Goal: Find contact information: Find contact information

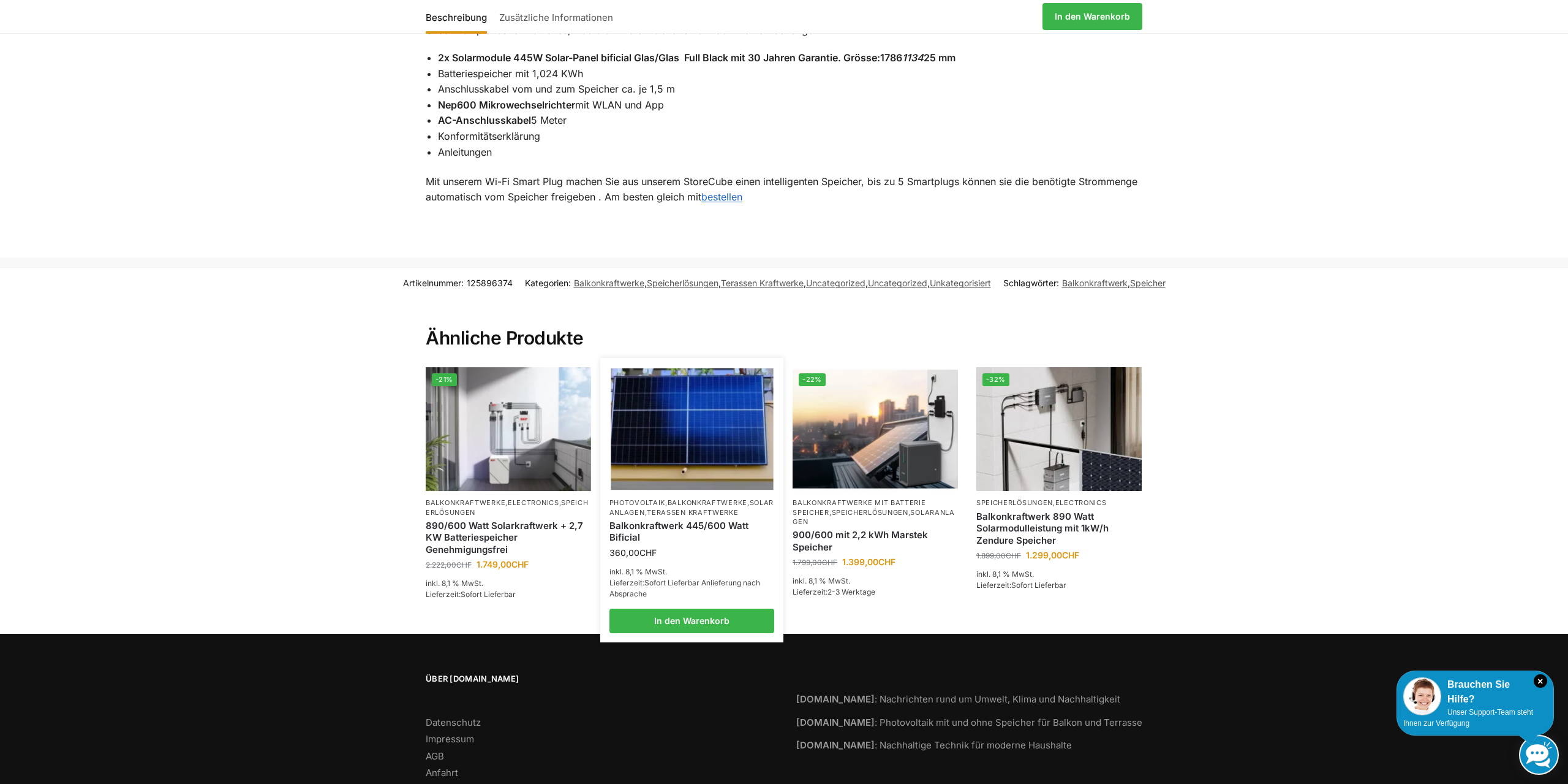
scroll to position [1230, 0]
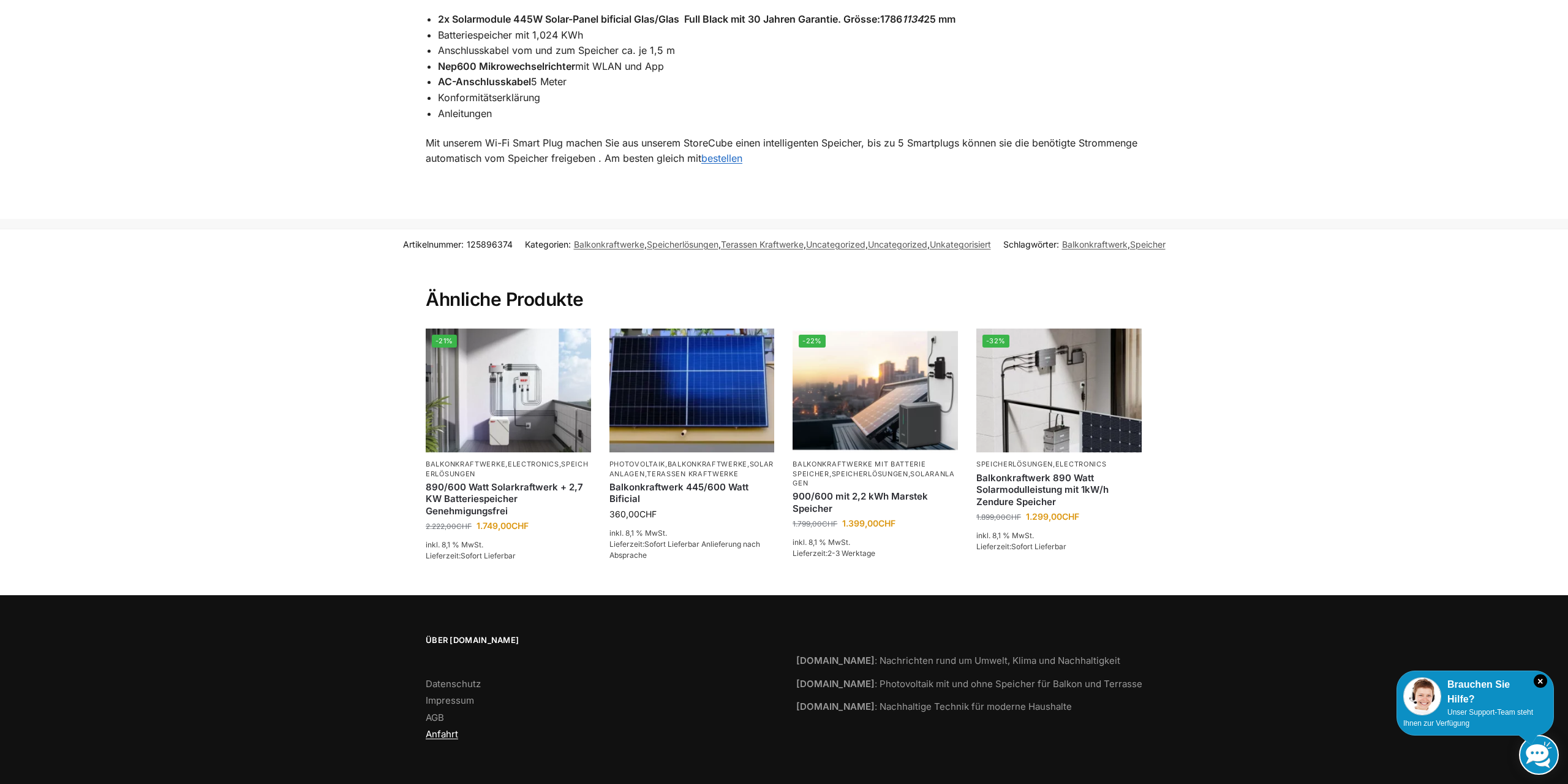
click at [446, 735] on link "Anfahrt" at bounding box center [442, 734] width 32 height 12
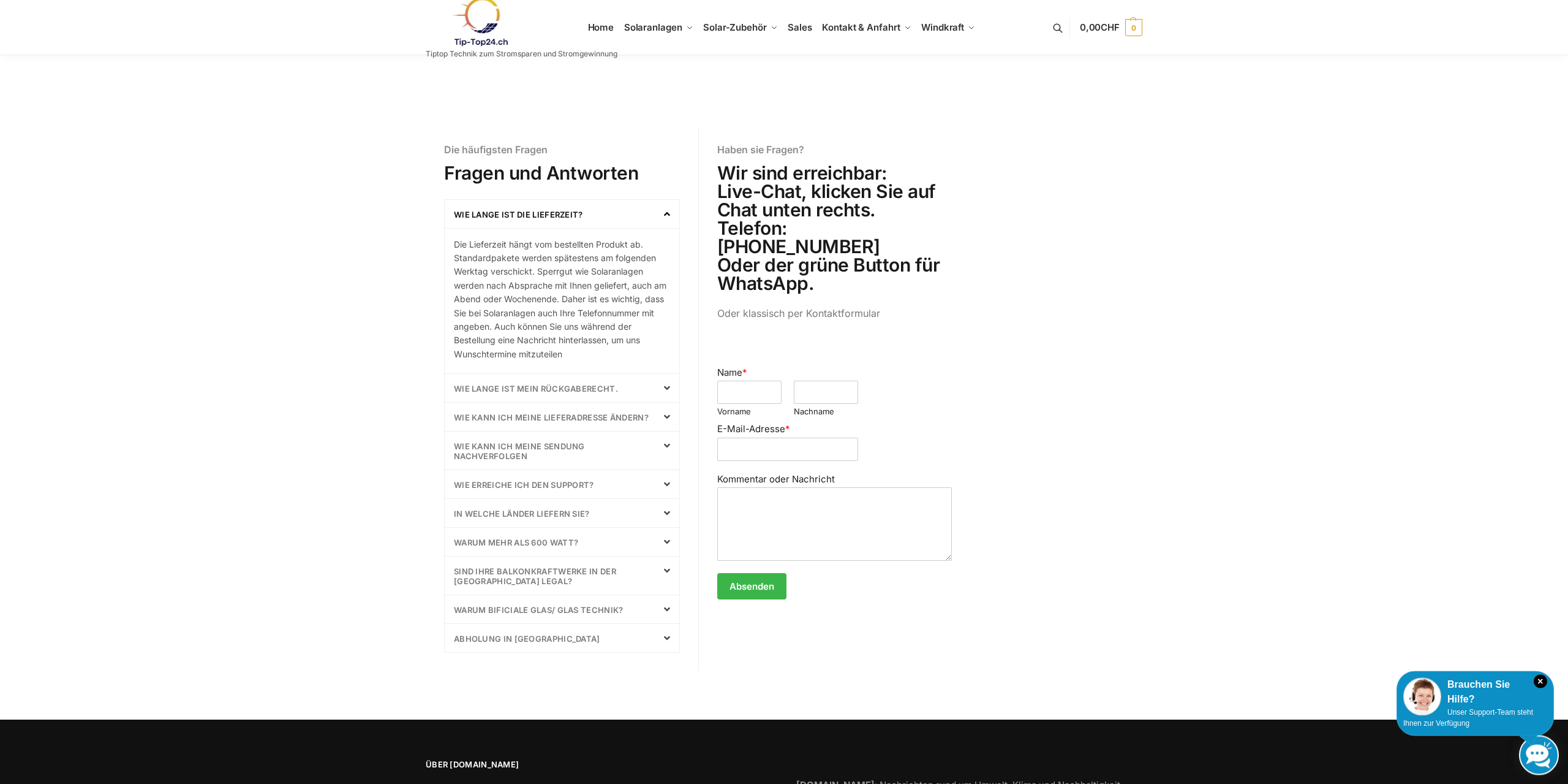
scroll to position [375, 0]
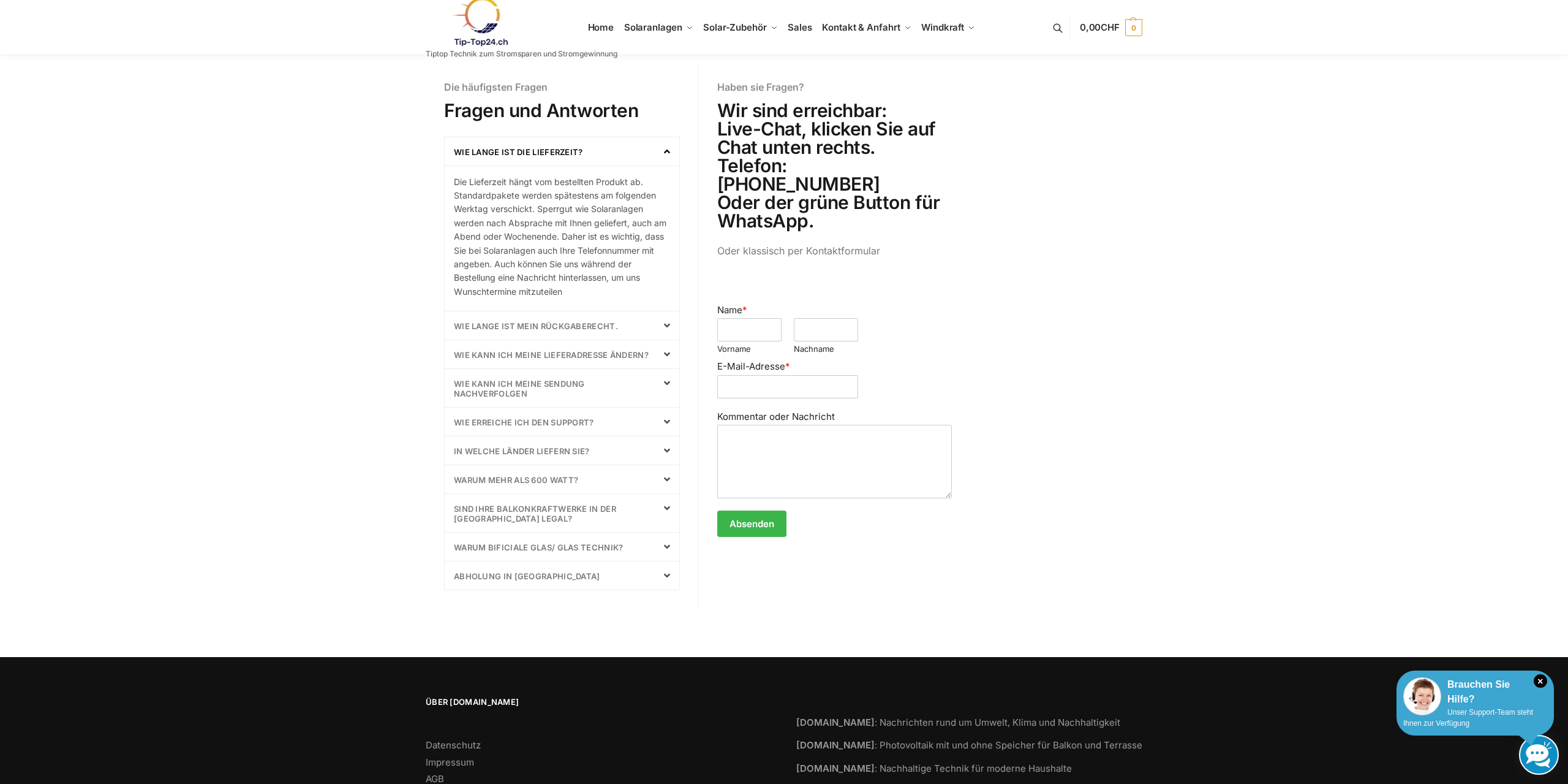
click at [1462, 704] on div "Brauchen Sie Hilfe?" at bounding box center [1475, 692] width 144 height 29
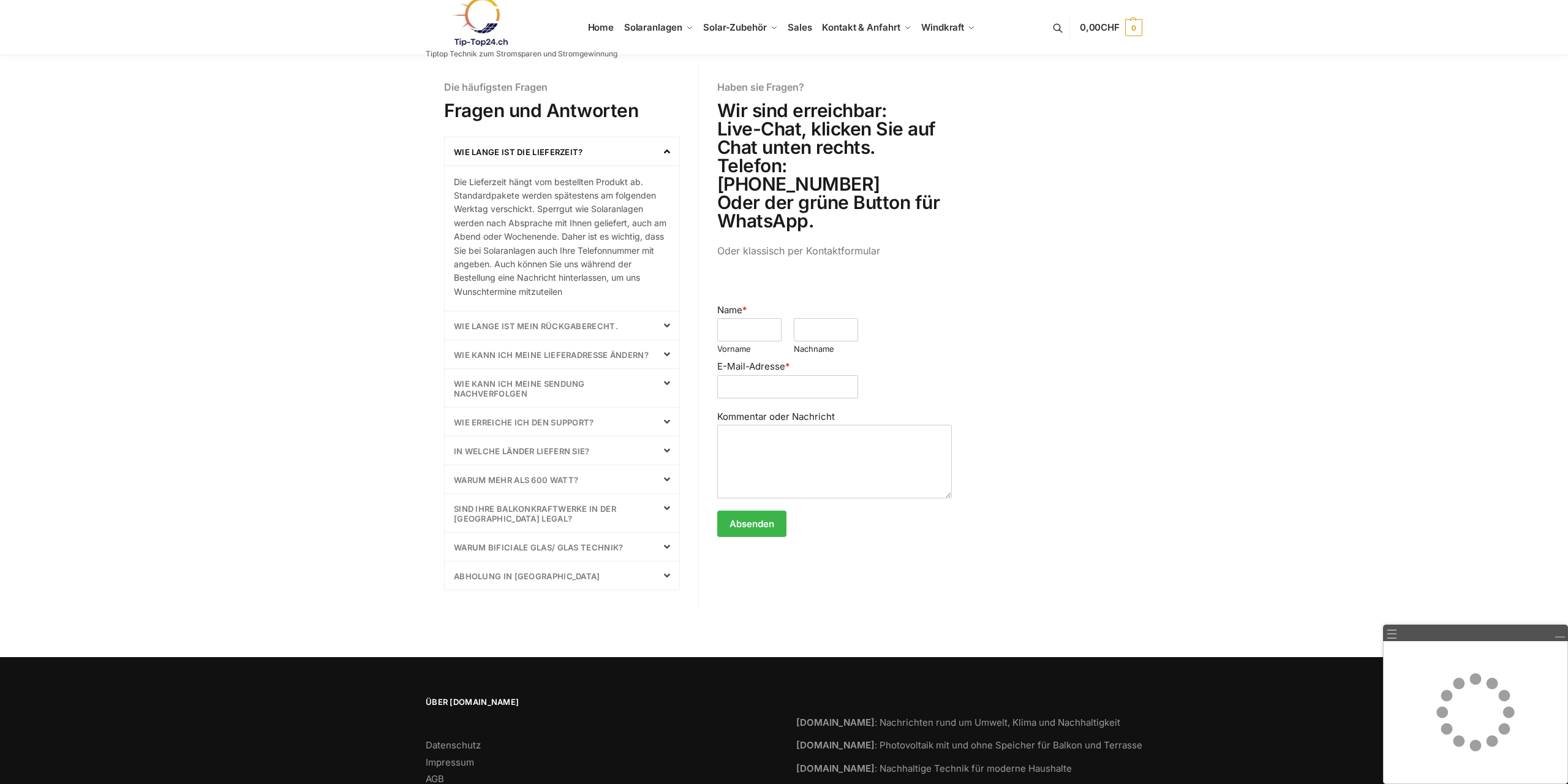
scroll to position [436, 0]
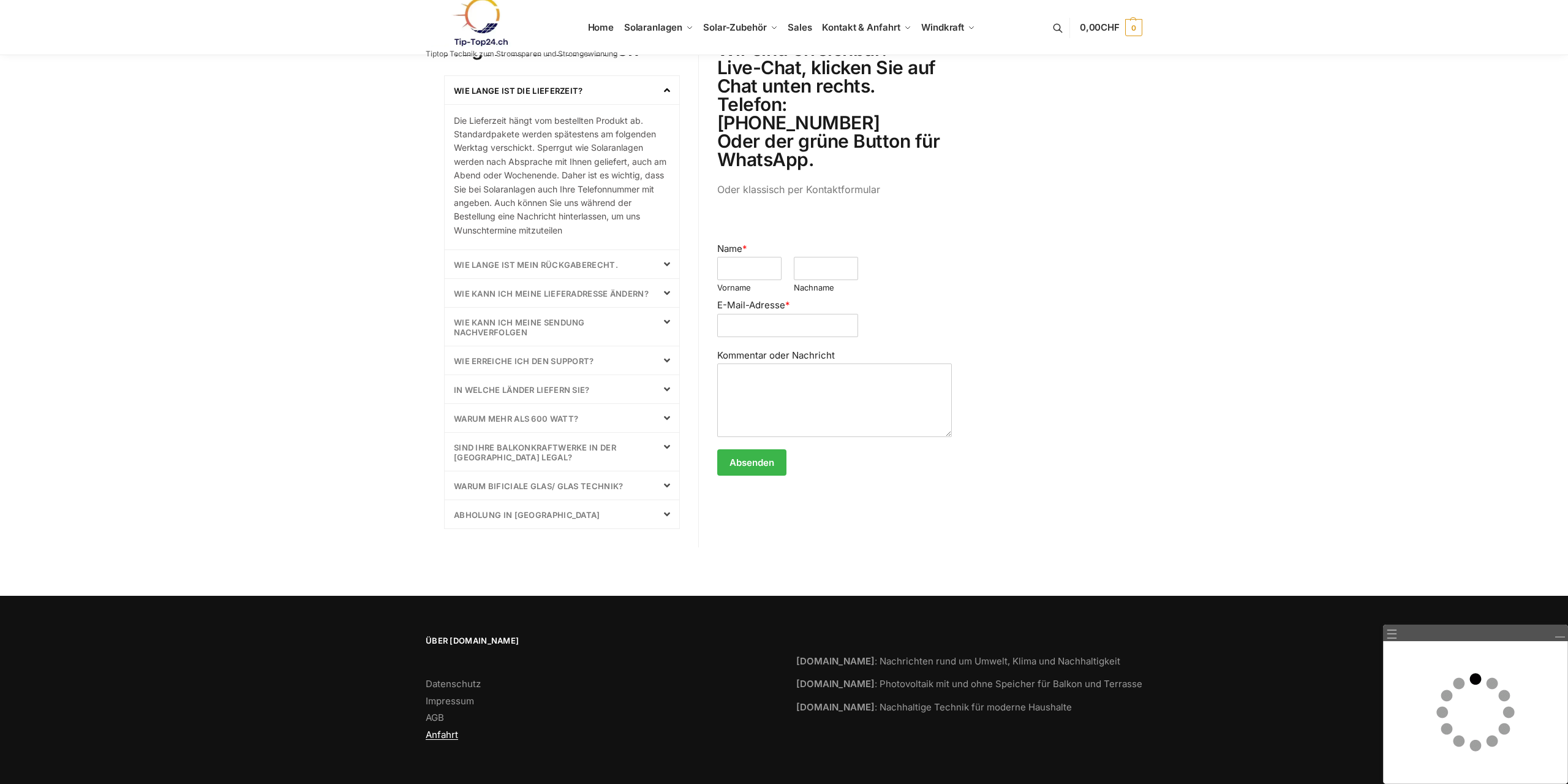
click at [443, 734] on link "Anfahrt" at bounding box center [442, 734] width 32 height 12
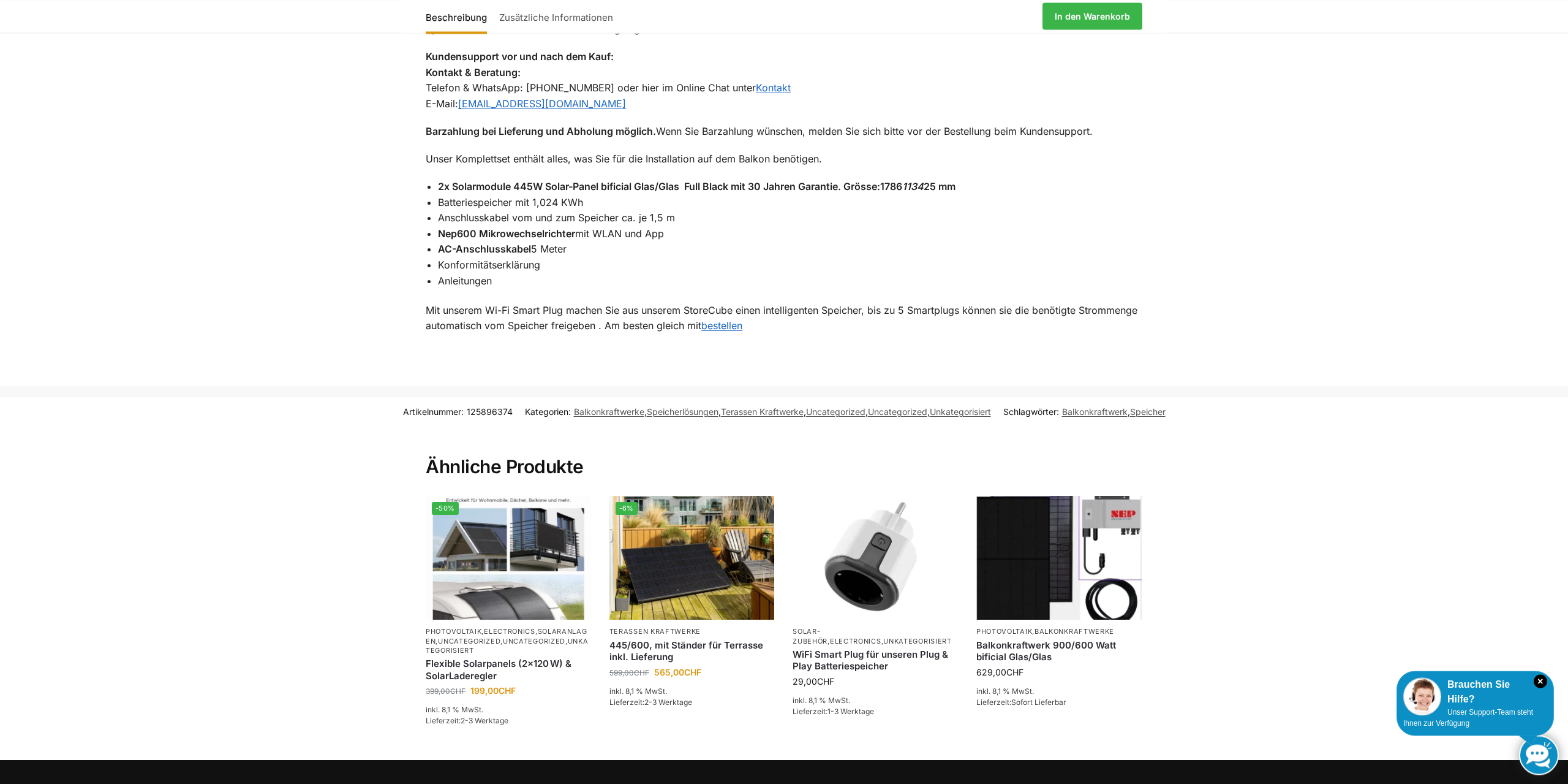
scroll to position [1187, 0]
